Goal: Transaction & Acquisition: Purchase product/service

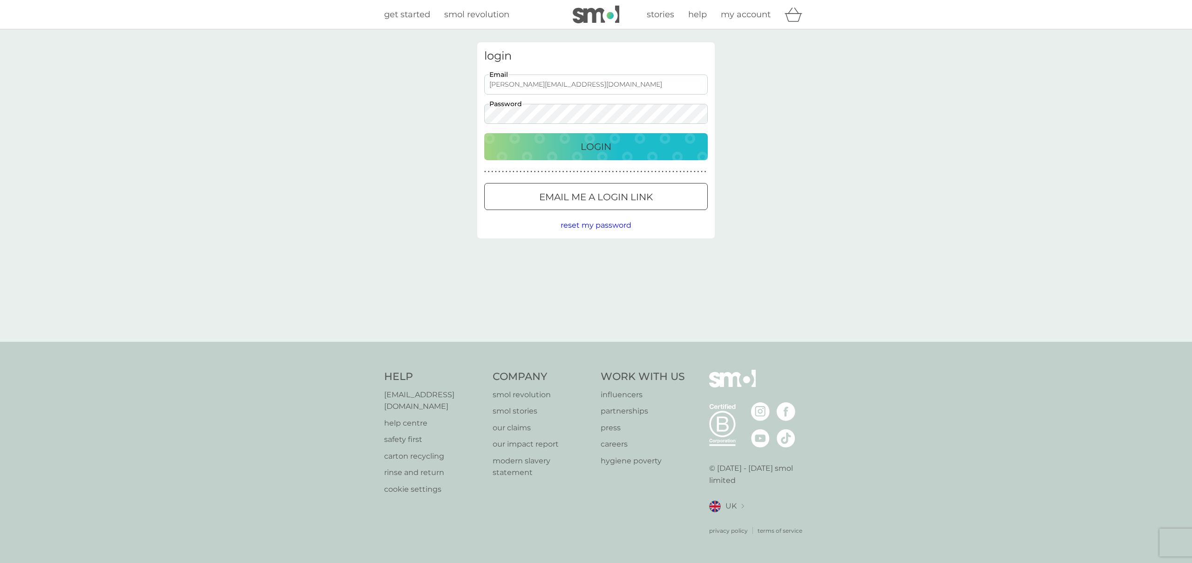
click at [539, 90] on input "ollie+2@smolproducts.com" at bounding box center [596, 85] width 224 height 20
drag, startPoint x: 600, startPoint y: 79, endPoint x: 486, endPoint y: 75, distance: 114.6
click at [482, 72] on div "login ollie+2@smolproducts.com Email Password Login ● ● ● ● ● ● ● ● ● ● ● ● ● ●…" at bounding box center [595, 140] width 237 height 196
paste input "devisree+1re"
type input "devisree+1re@smolproducts.com"
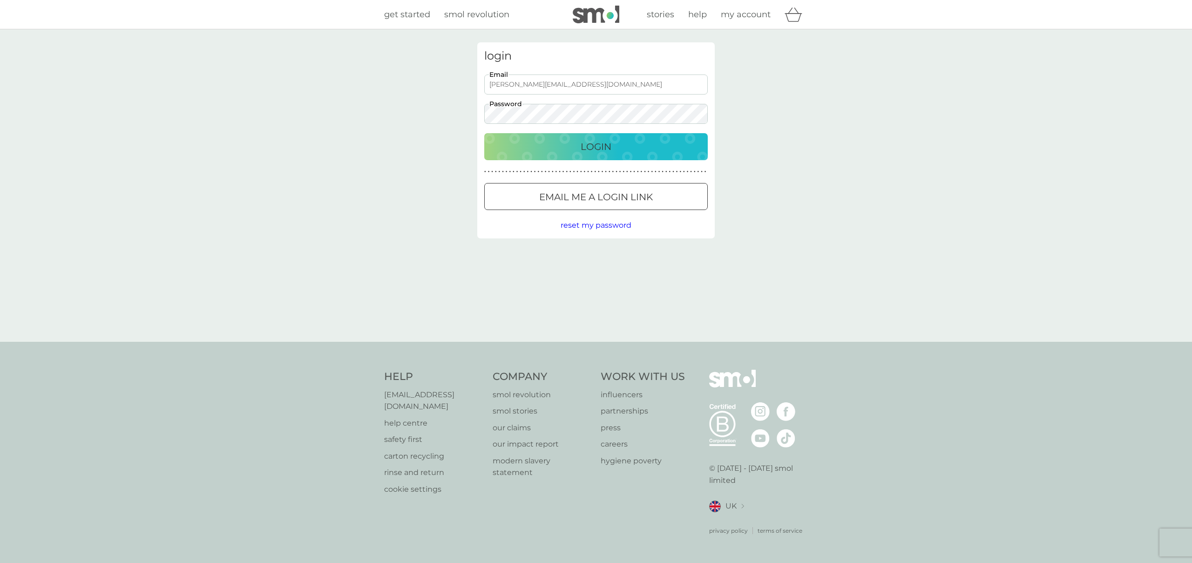
click at [475, 109] on div "login devisree+1re@smolproducts.com Email Password Login ● ● ● ● ● ● ● ● ● ● ● …" at bounding box center [595, 185] width 251 height 286
click at [550, 152] on div "Login" at bounding box center [596, 146] width 205 height 15
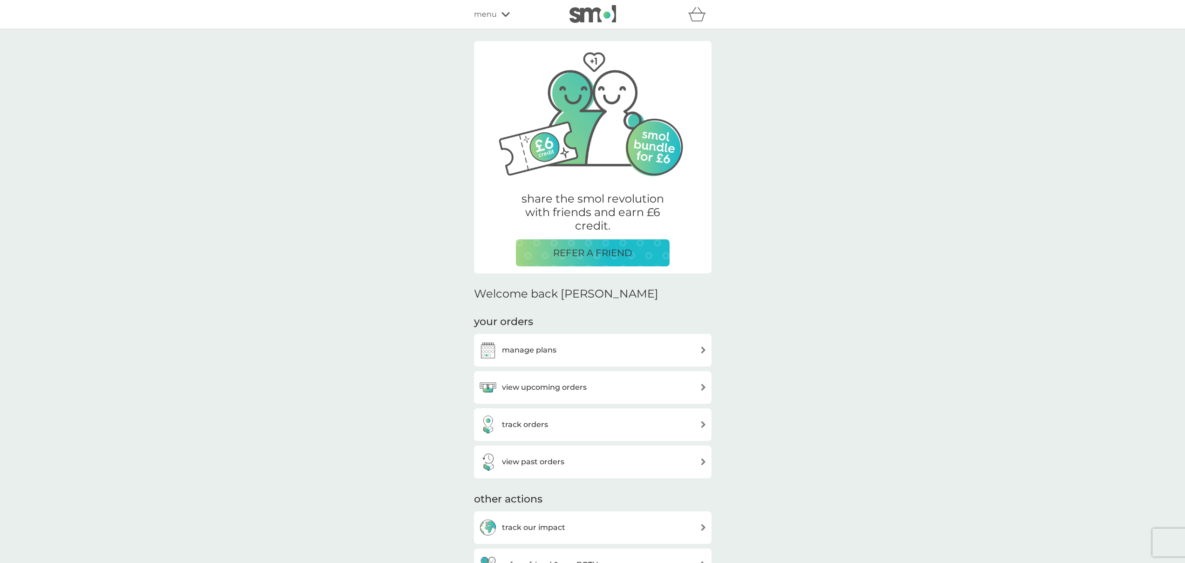
click at [483, 19] on span "menu" at bounding box center [485, 14] width 23 height 12
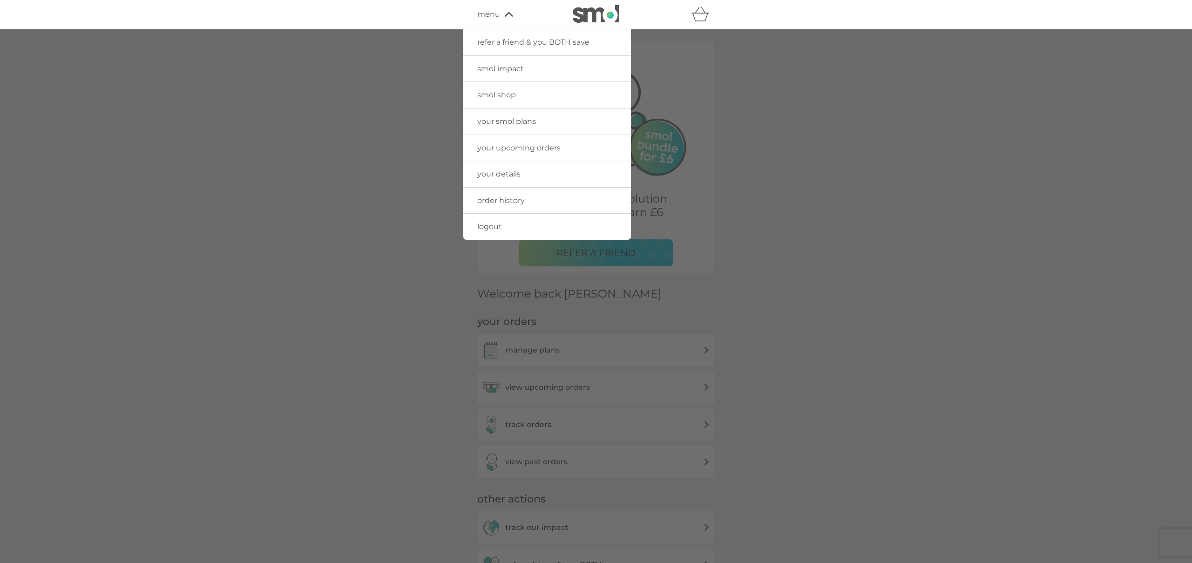
click at [499, 92] on span "smol shop" at bounding box center [496, 94] width 39 height 9
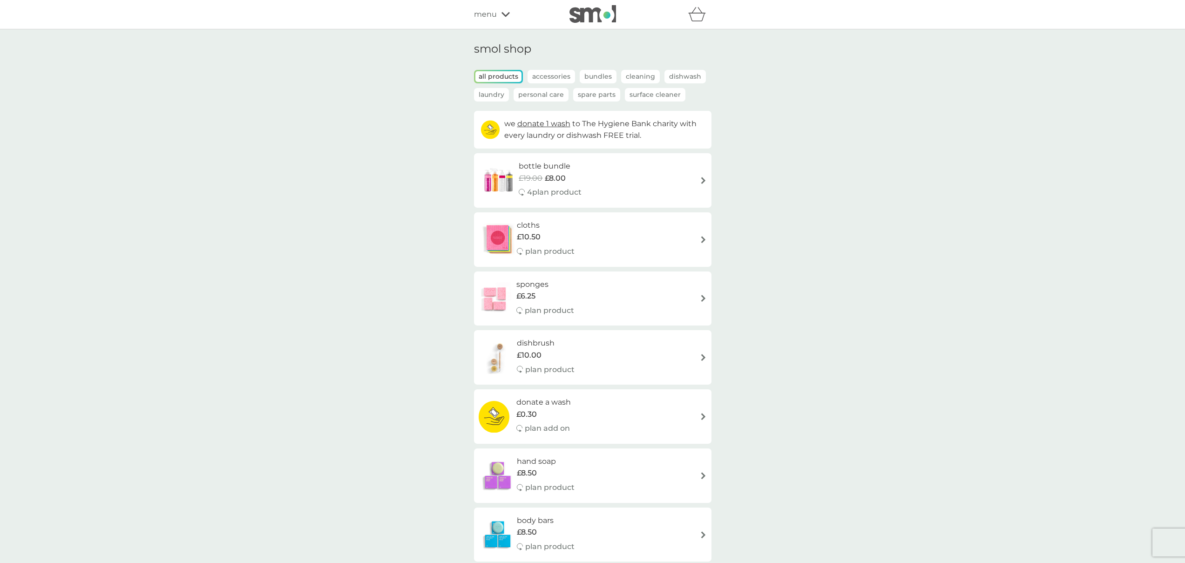
click at [489, 16] on span "menu" at bounding box center [485, 14] width 23 height 12
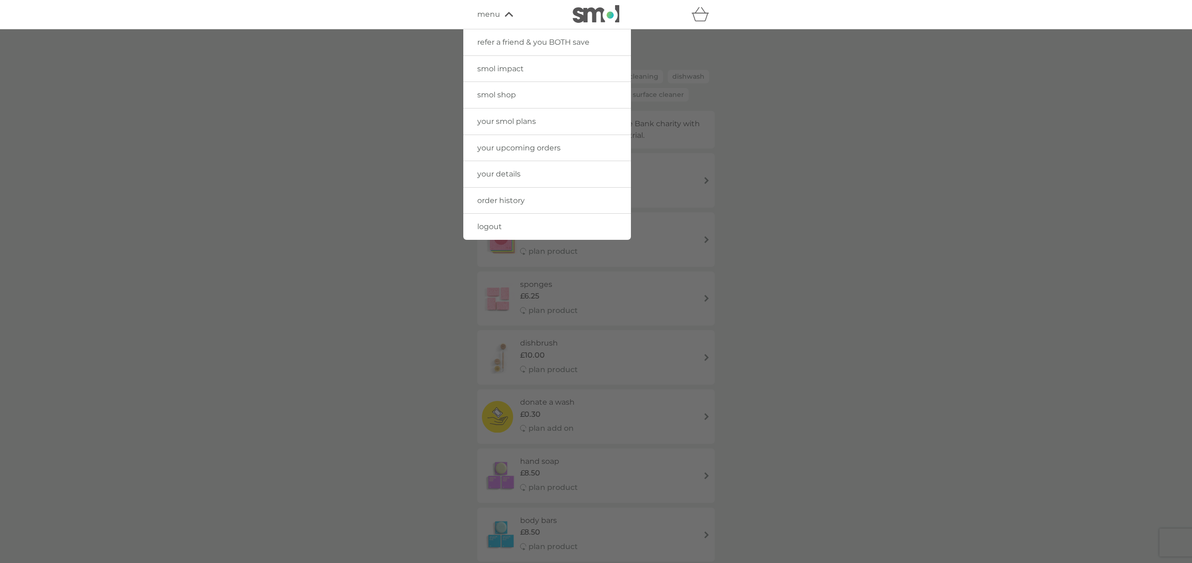
click at [492, 228] on span "logout" at bounding box center [489, 226] width 25 height 9
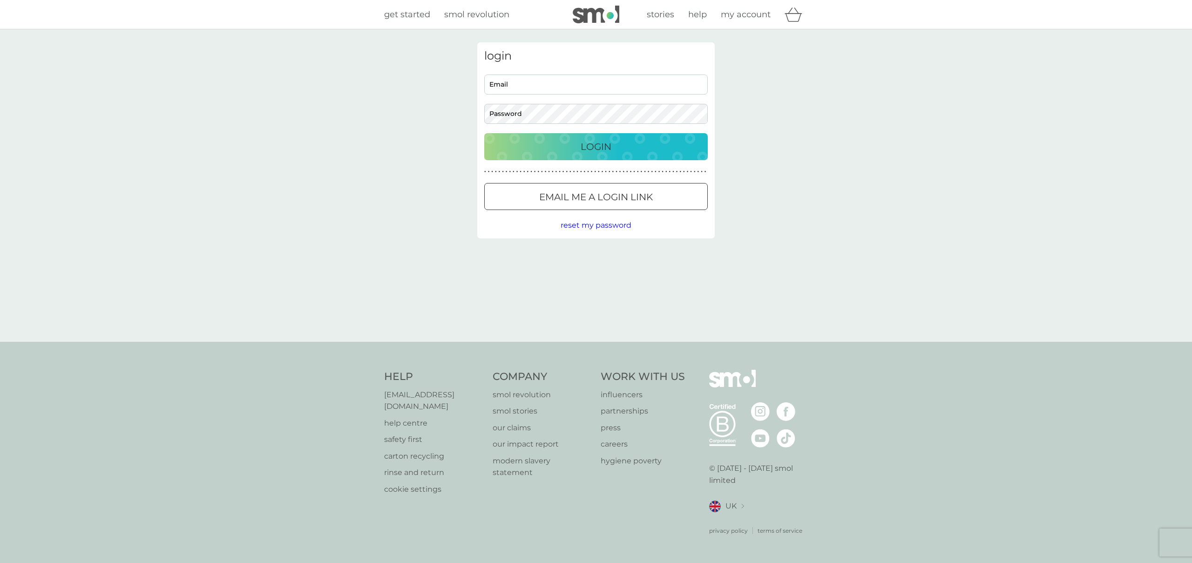
type input "[PERSON_NAME][EMAIL_ADDRESS][DOMAIN_NAME]"
drag, startPoint x: 591, startPoint y: 84, endPoint x: 479, endPoint y: 75, distance: 112.6
click at [472, 73] on div "login [PERSON_NAME][EMAIL_ADDRESS][DOMAIN_NAME] Email Password Login ● ● ● ● ● …" at bounding box center [595, 185] width 251 height 286
paste input "[PERSON_NAME]+1r"
type input "[PERSON_NAME][EMAIL_ADDRESS][DOMAIN_NAME]"
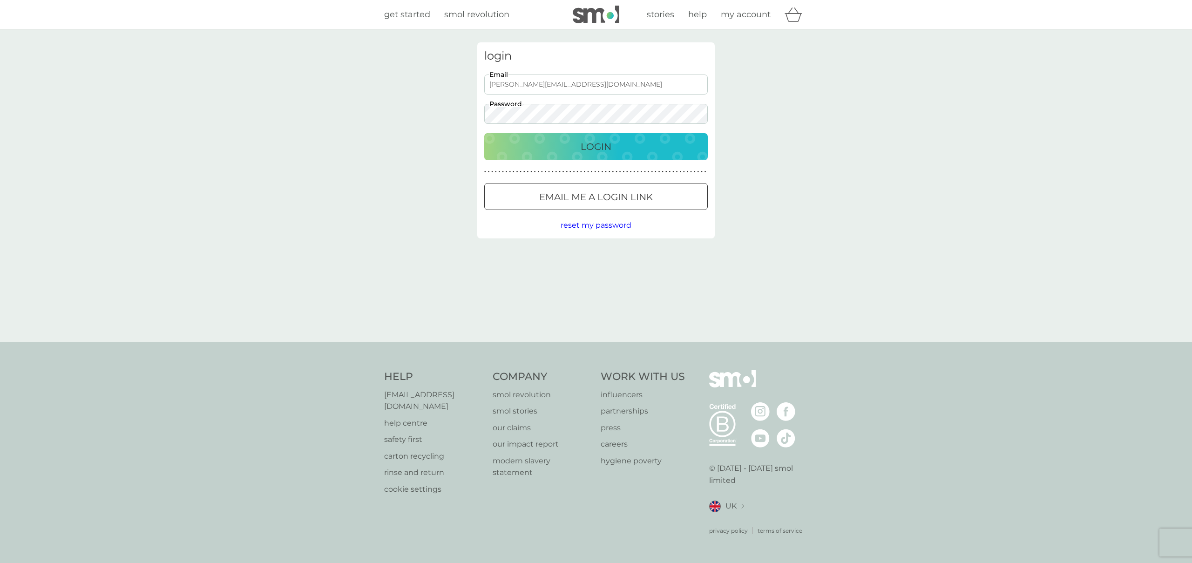
click at [440, 102] on div "login devisree+1re@smolproducts.com Email Password Login ● ● ● ● ● ● ● ● ● ● ● …" at bounding box center [596, 185] width 1192 height 312
click at [574, 152] on div "Login" at bounding box center [596, 146] width 205 height 15
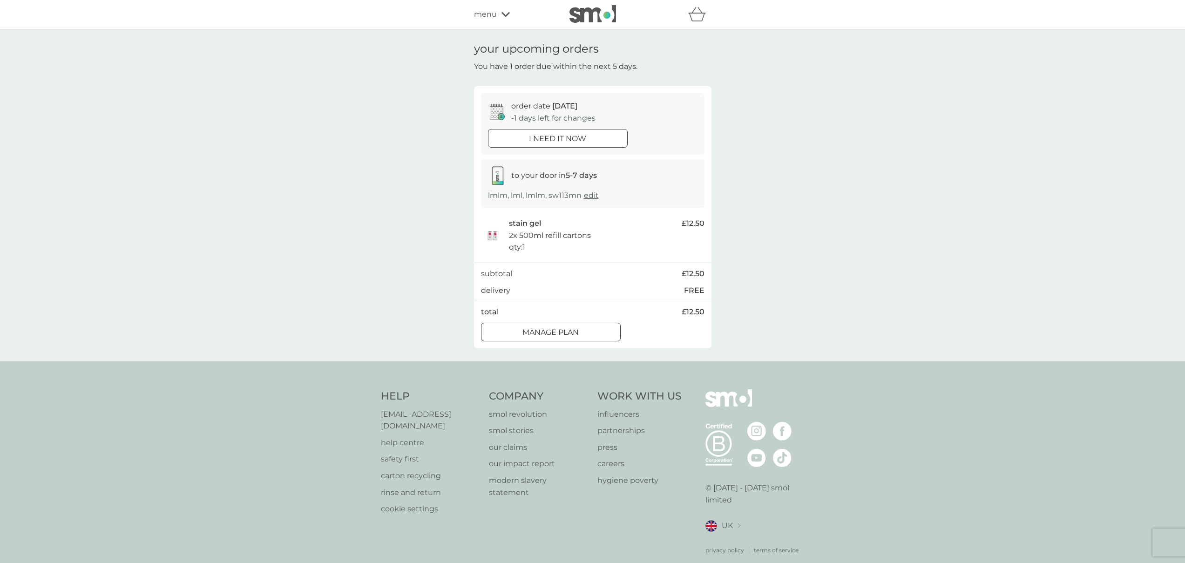
click at [488, 10] on span "menu" at bounding box center [485, 14] width 23 height 12
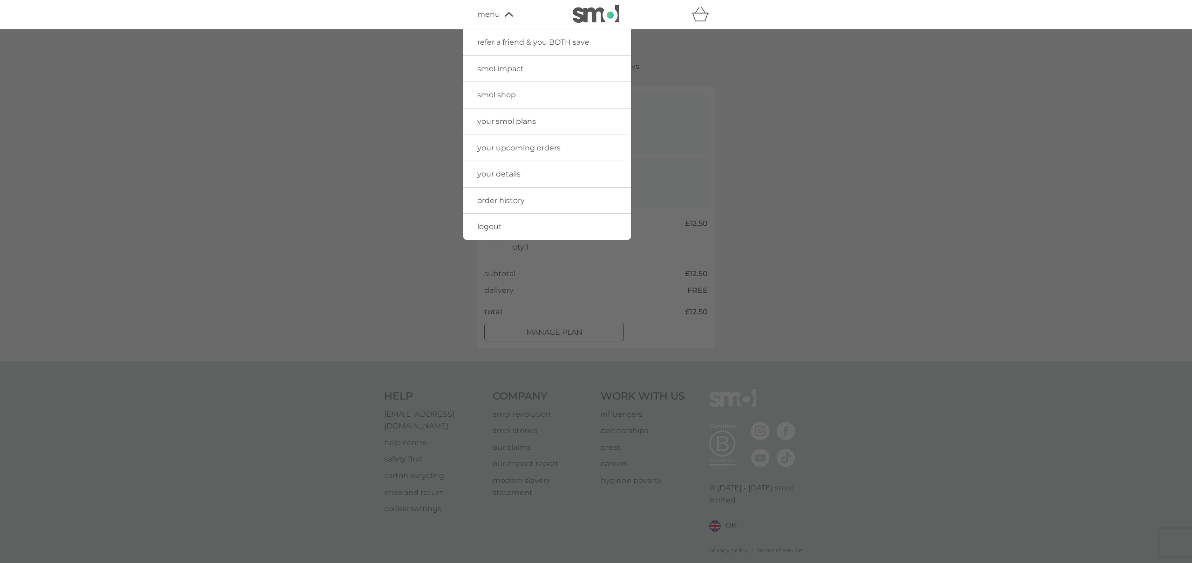
click at [503, 123] on span "your smol plans" at bounding box center [506, 121] width 59 height 9
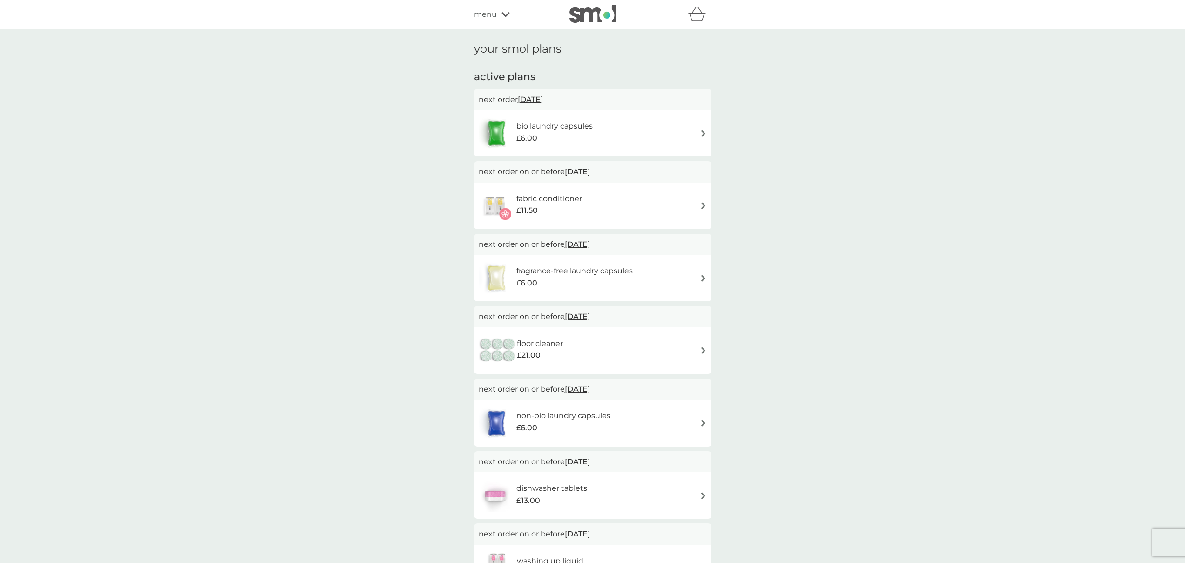
click at [487, 24] on div "refer a friend & you BOTH save smol impact smol shop your smol plans your upcom…" at bounding box center [592, 14] width 1185 height 29
click at [489, 14] on span "menu" at bounding box center [485, 14] width 23 height 12
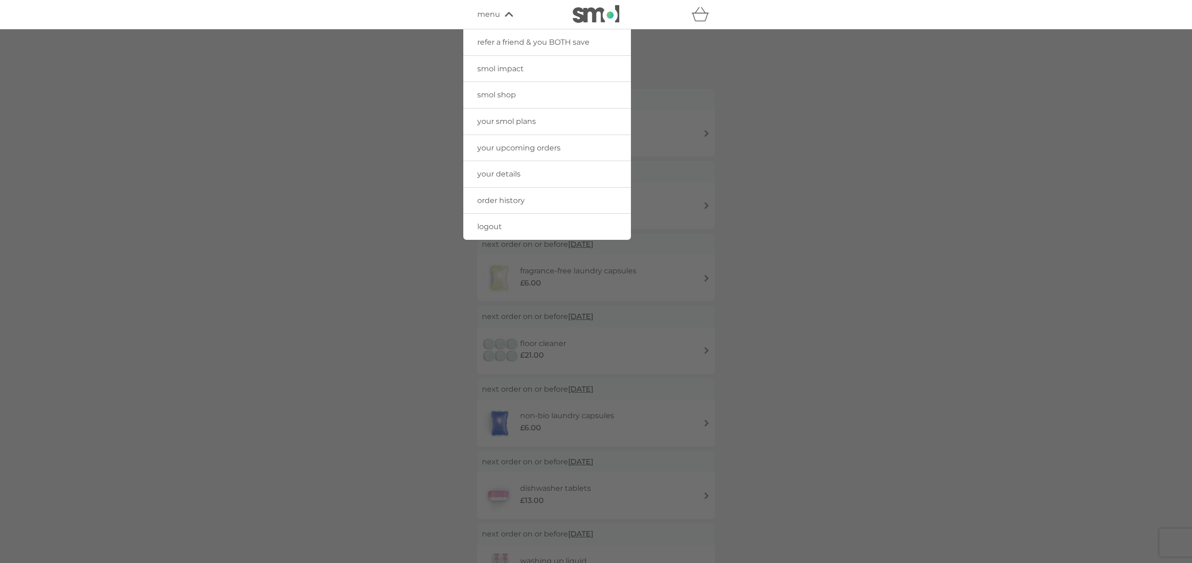
click at [508, 102] on link "smol shop" at bounding box center [547, 95] width 168 height 26
